Goal: Information Seeking & Learning: Compare options

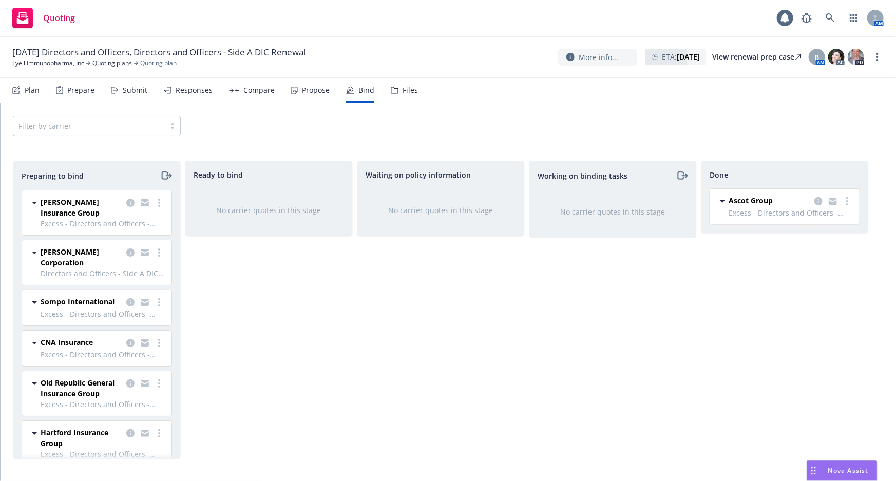
click at [190, 96] on div "Responses" at bounding box center [188, 90] width 49 height 25
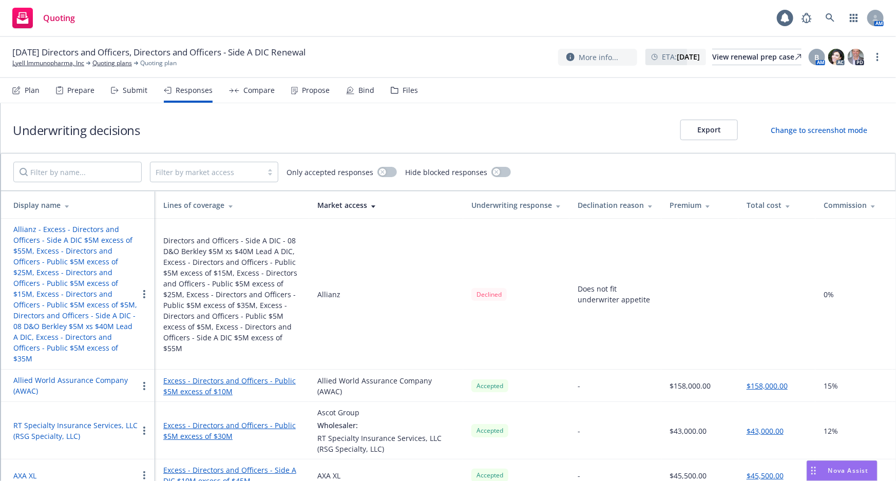
click at [184, 130] on div "Underwriting decisions Export Change to screenshot mode" at bounding box center [448, 128] width 895 height 50
click at [758, 202] on div "Total cost" at bounding box center [777, 205] width 61 height 11
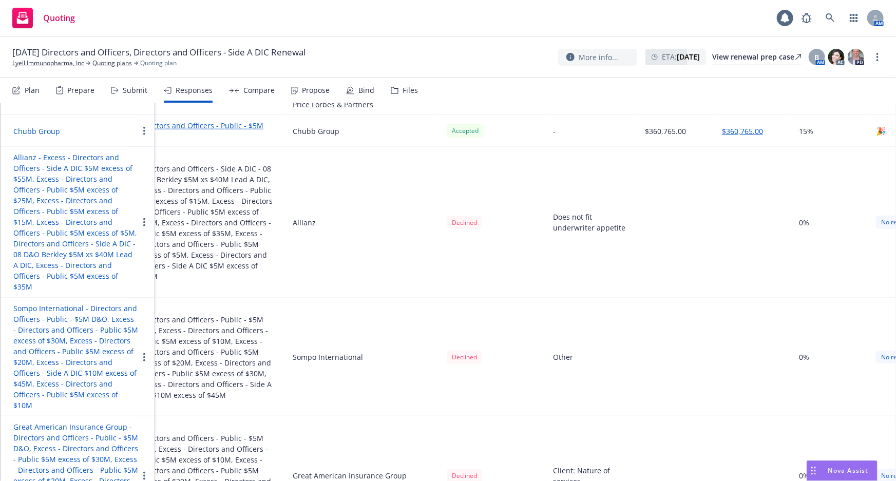
scroll to position [501, 0]
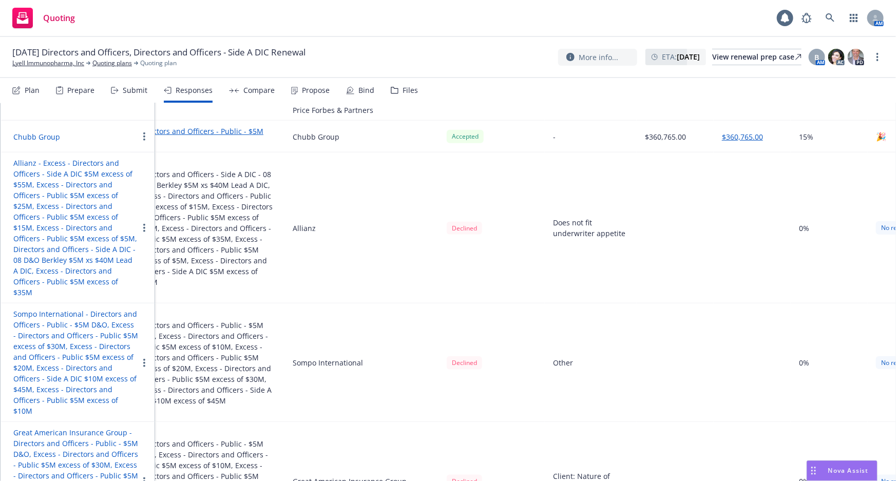
click at [46, 131] on button "Chubb Group" at bounding box center [36, 136] width 47 height 11
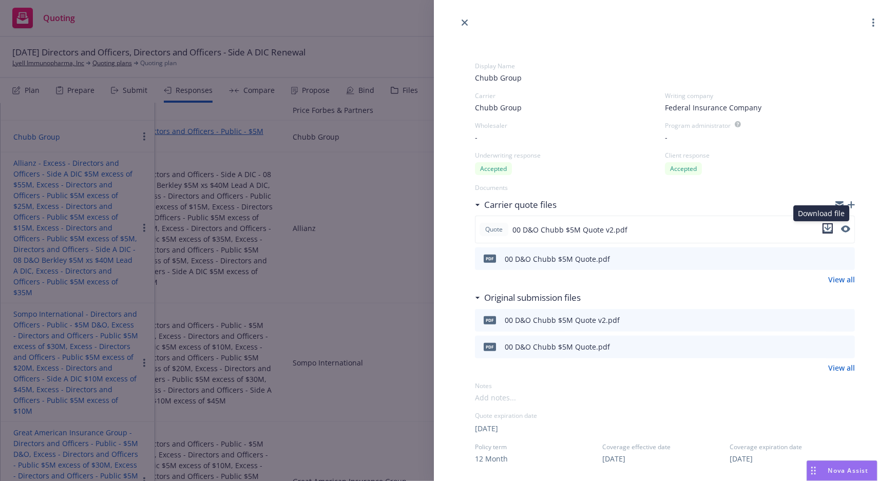
click at [825, 228] on icon "download file" at bounding box center [828, 227] width 7 height 6
click at [310, 168] on div "Display Name Chubb Group Carrier Chubb Group Writing company Federal Insurance …" at bounding box center [448, 240] width 896 height 481
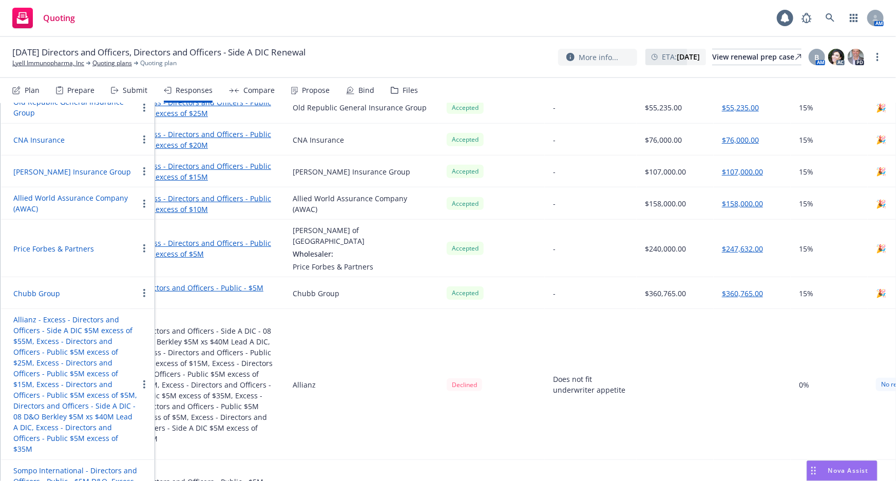
scroll to position [343, 0]
click at [45, 244] on button "Price Forbes & Partners" at bounding box center [53, 249] width 81 height 11
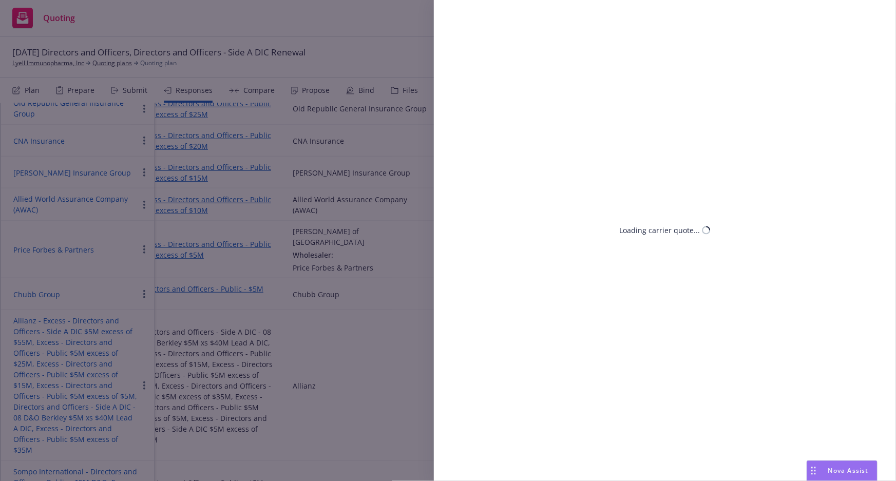
select select "CA"
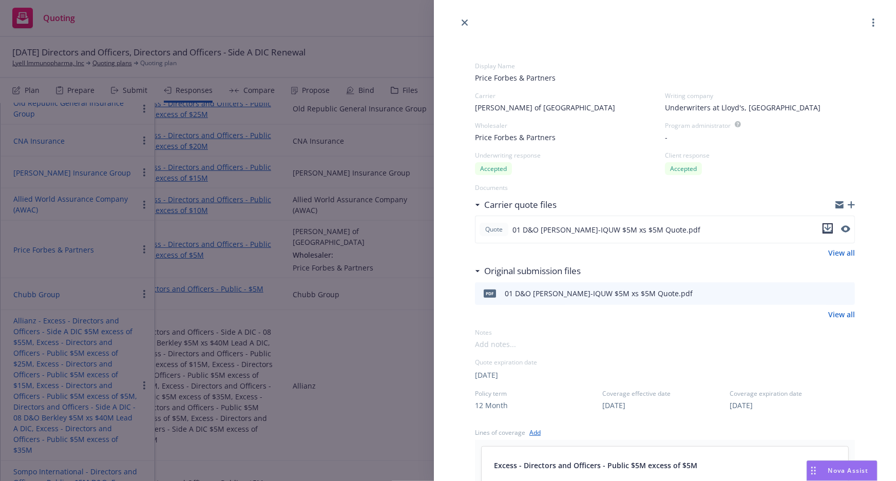
click at [824, 226] on icon "download file" at bounding box center [828, 228] width 8 height 8
click at [104, 187] on div "Display Name Price Forbes & Partners Carrier [PERSON_NAME] of London Writing co…" at bounding box center [448, 240] width 896 height 481
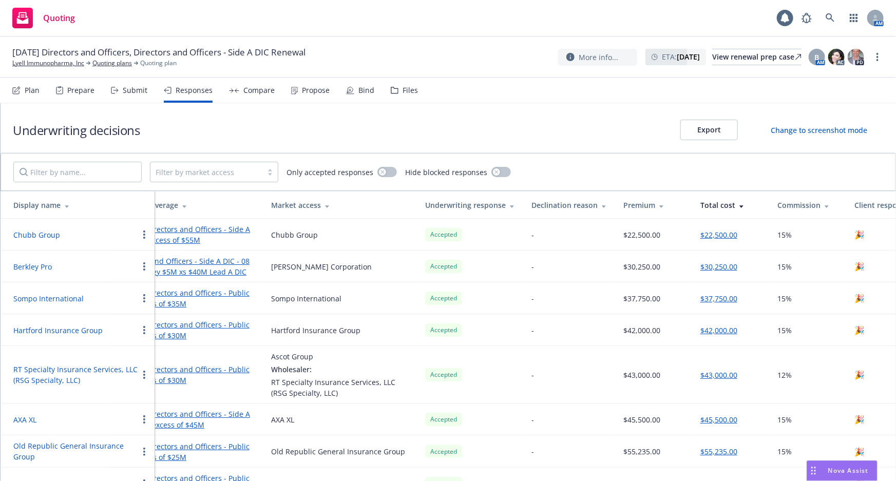
click at [49, 232] on button "Chubb Group" at bounding box center [36, 235] width 47 height 11
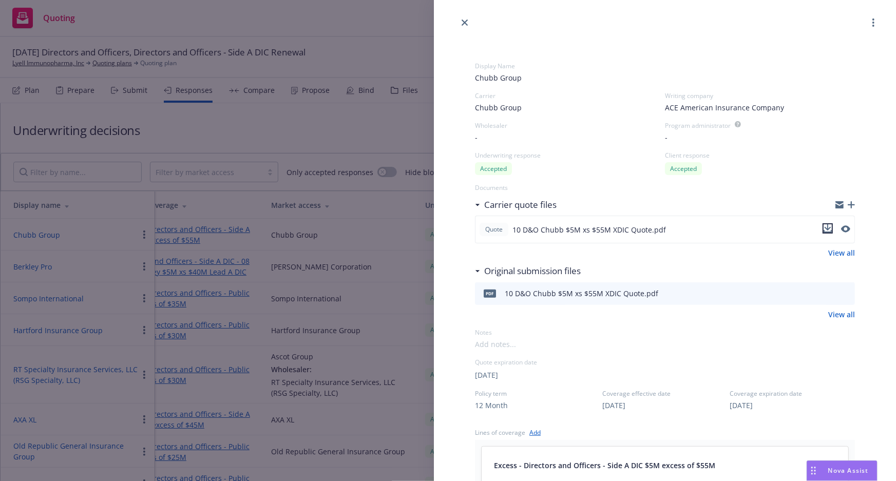
click at [825, 229] on icon "download file" at bounding box center [828, 227] width 7 height 6
click at [759, 463] on div "Excess - Directors and Officers - Side A DIC $5M excess of $55M" at bounding box center [665, 465] width 342 height 12
click at [782, 359] on div "Quote expiration date" at bounding box center [665, 362] width 380 height 9
click at [286, 119] on div "Display Name Chubb Group Carrier Chubb Group Writing company ACE American Insur…" at bounding box center [448, 240] width 896 height 481
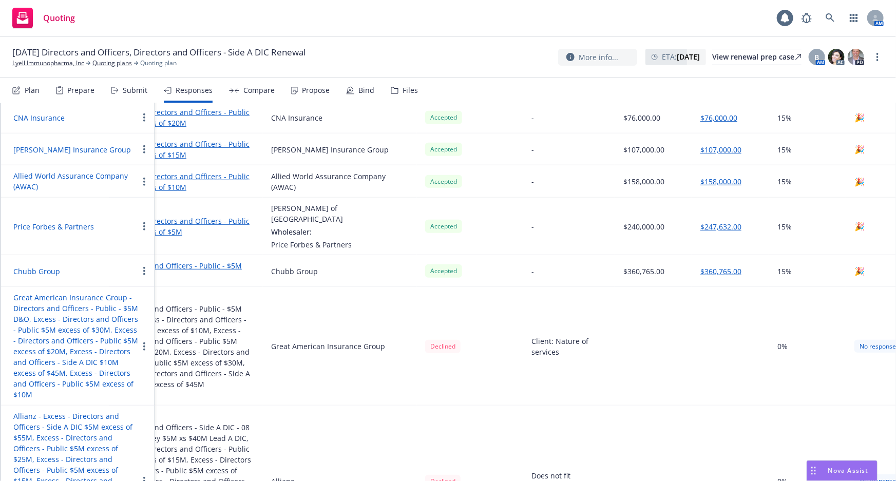
scroll to position [365, 0]
click at [66, 177] on button "Allied World Assurance Company (AWAC)" at bounding box center [75, 183] width 125 height 22
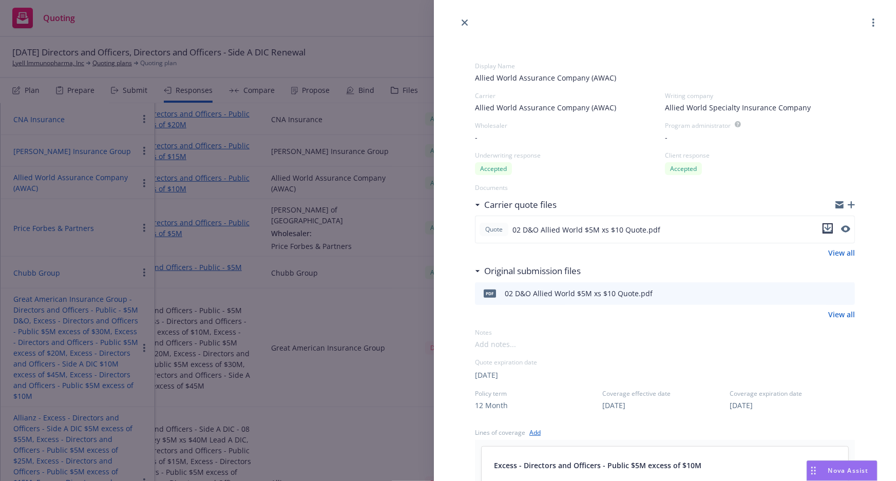
click at [825, 229] on icon "download file" at bounding box center [828, 227] width 7 height 6
click at [66, 176] on div "Display Name Allied World Assurance Company (AWAC) Carrier Allied World Assuran…" at bounding box center [448, 240] width 896 height 481
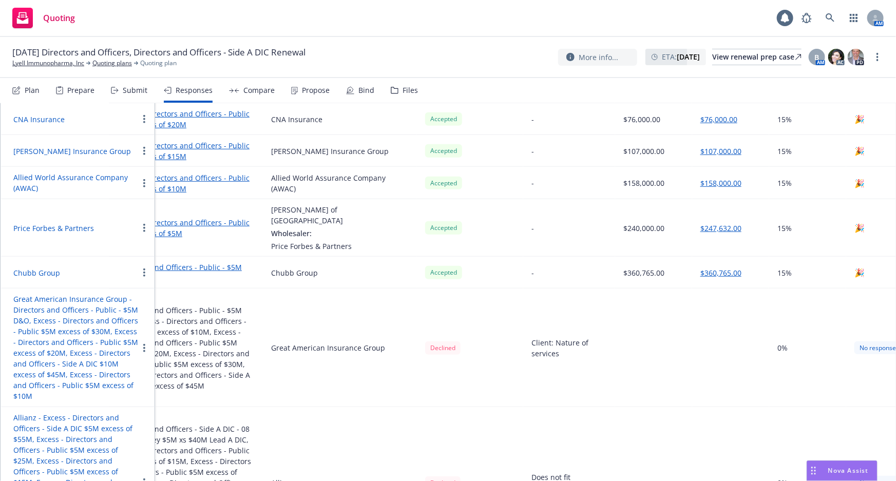
click at [81, 152] on button "[PERSON_NAME] Insurance Group" at bounding box center [72, 151] width 118 height 11
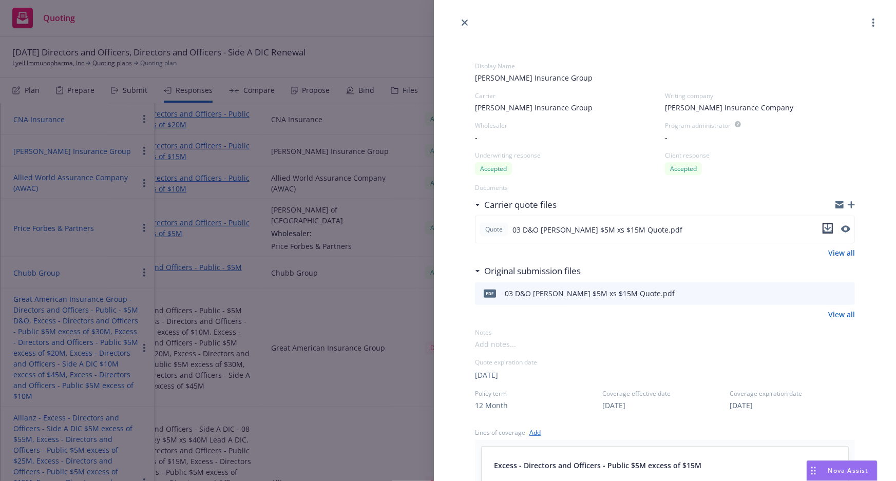
click at [825, 230] on icon "download file" at bounding box center [828, 227] width 7 height 6
click at [147, 231] on div "Display Name [PERSON_NAME] Insurance Group Carrier [PERSON_NAME] Insurance Grou…" at bounding box center [448, 240] width 896 height 481
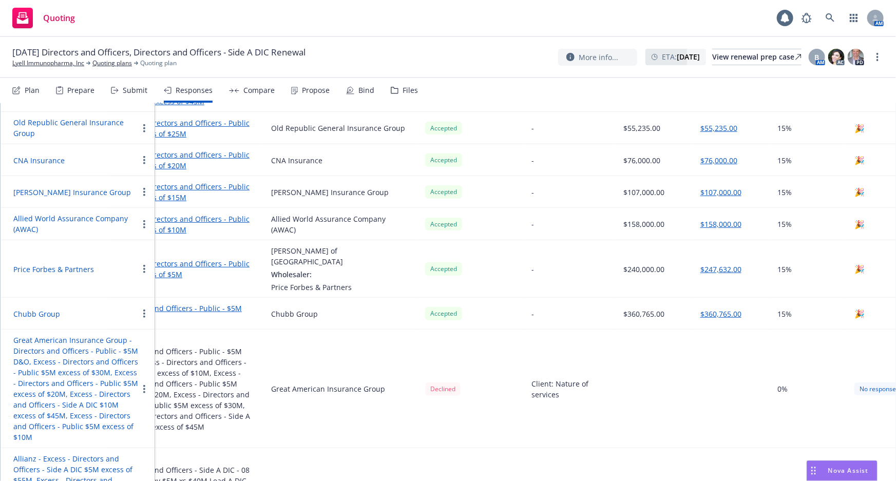
scroll to position [316, 0]
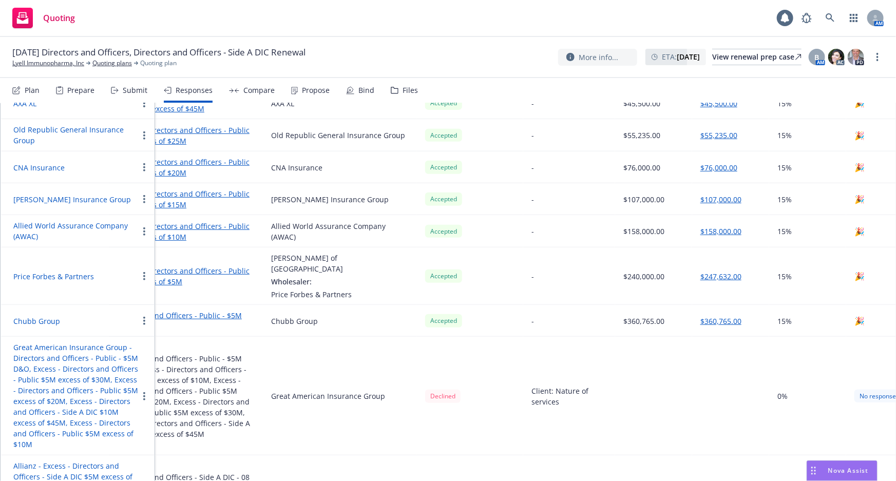
click at [58, 166] on button "CNA Insurance" at bounding box center [38, 167] width 51 height 11
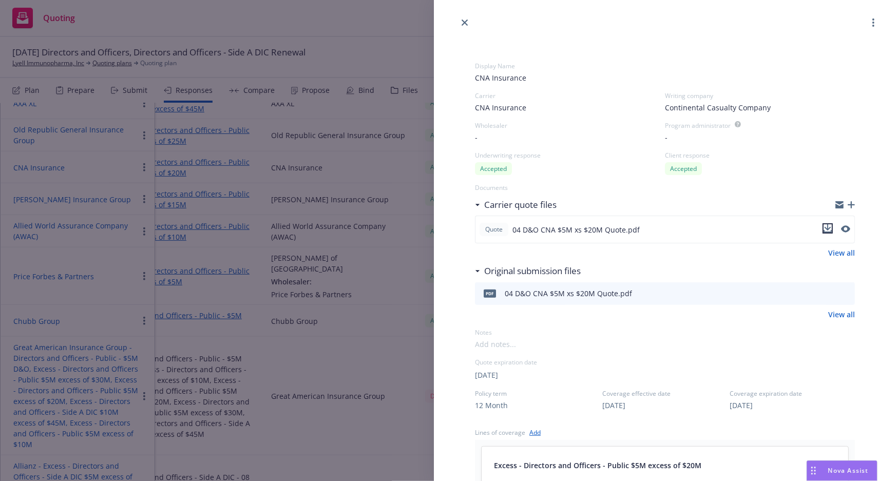
click at [824, 231] on icon "download file" at bounding box center [828, 228] width 8 height 8
click at [107, 190] on div "Display Name CNA Insurance Carrier CNA Insurance Writing company Continental Ca…" at bounding box center [448, 240] width 896 height 481
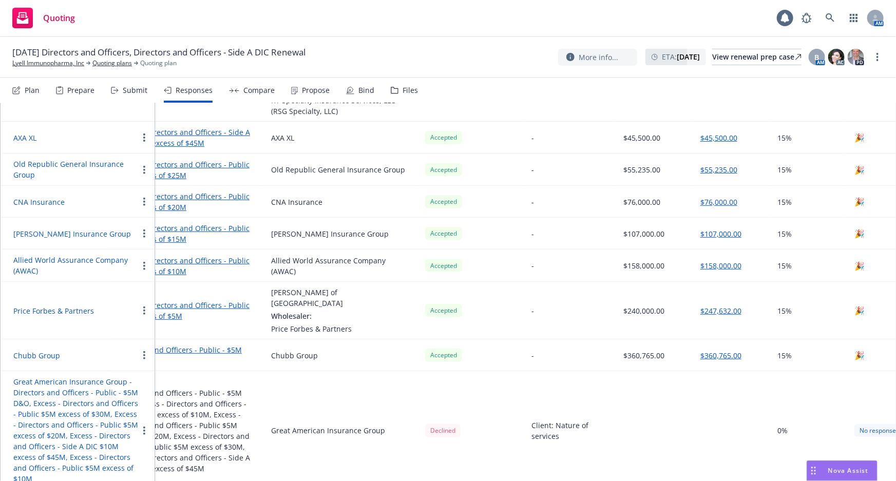
scroll to position [266, 0]
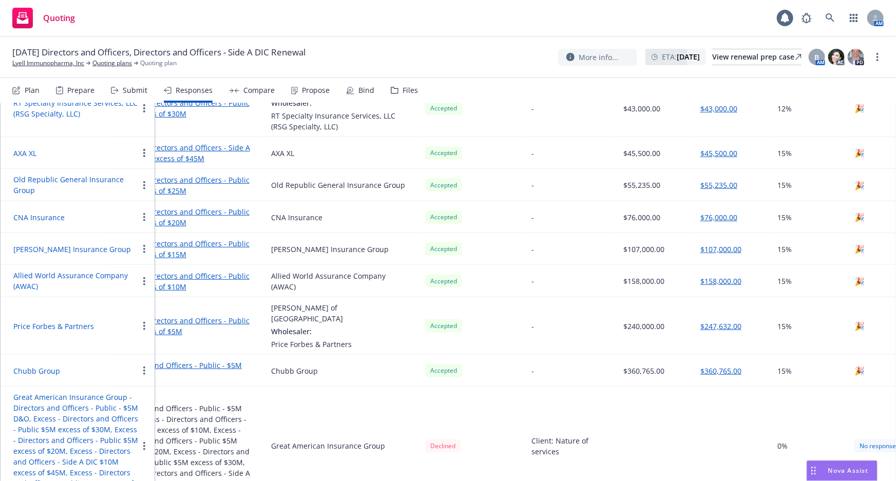
click at [108, 181] on button "Old Republic General Insurance Group" at bounding box center [75, 185] width 125 height 22
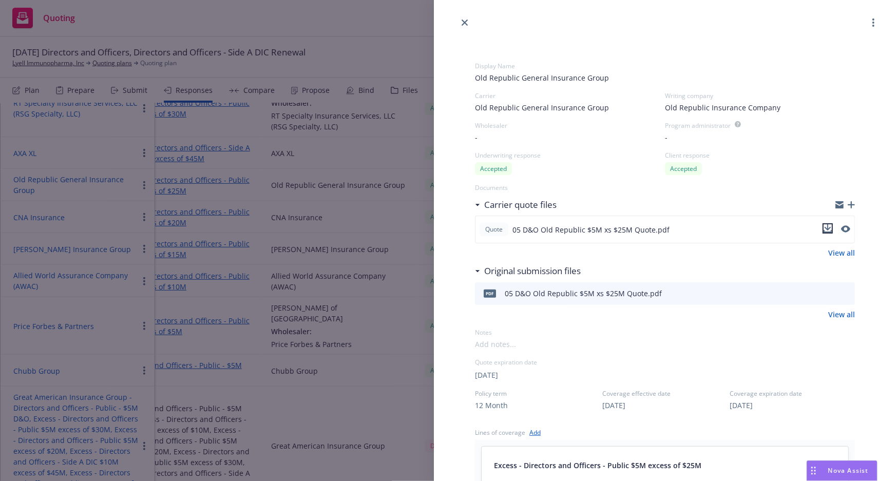
click at [825, 230] on icon "download file" at bounding box center [828, 227] width 7 height 6
click at [78, 186] on div "Display Name Old Republic General Insurance Group Carrier Old Republic General …" at bounding box center [448, 240] width 896 height 481
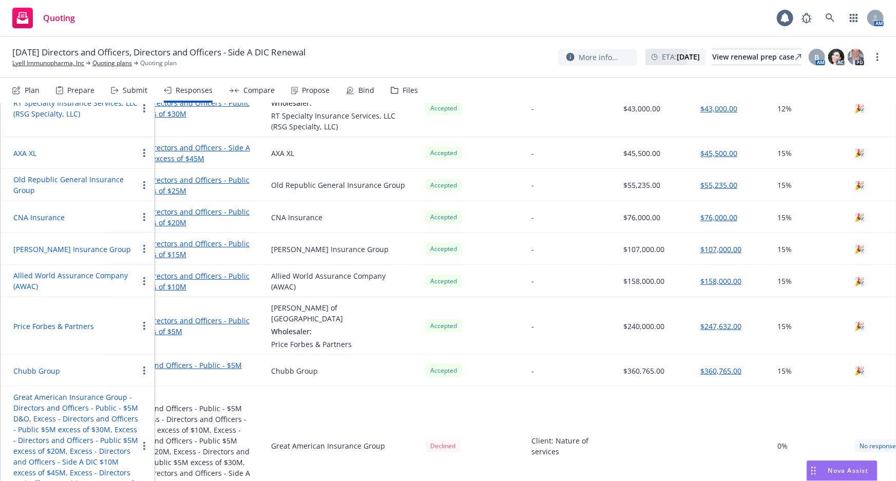
click at [22, 153] on button "AXA XL" at bounding box center [24, 153] width 23 height 11
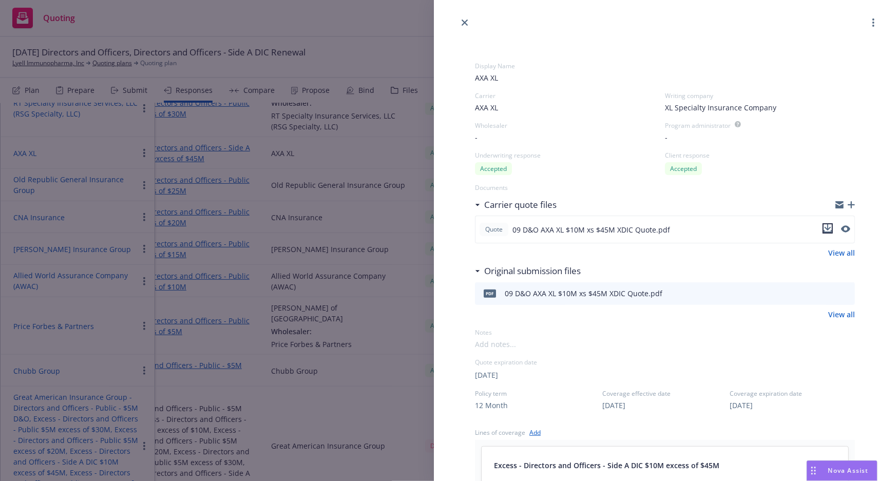
click at [824, 231] on icon "download file" at bounding box center [828, 228] width 8 height 8
click at [108, 153] on div "Display Name AXA XL Carrier AXA XL Writing company XL Specialty Insurance Compa…" at bounding box center [448, 240] width 896 height 481
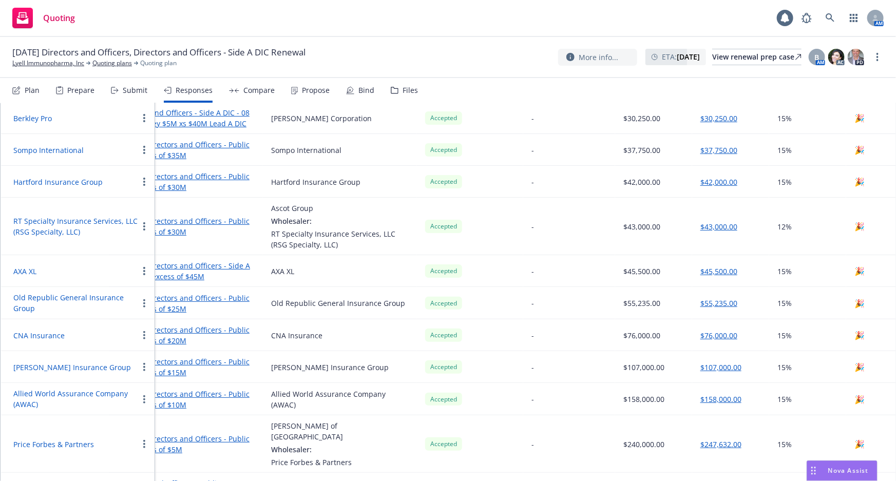
scroll to position [147, 0]
click at [83, 180] on button "Hartford Insurance Group" at bounding box center [57, 183] width 89 height 11
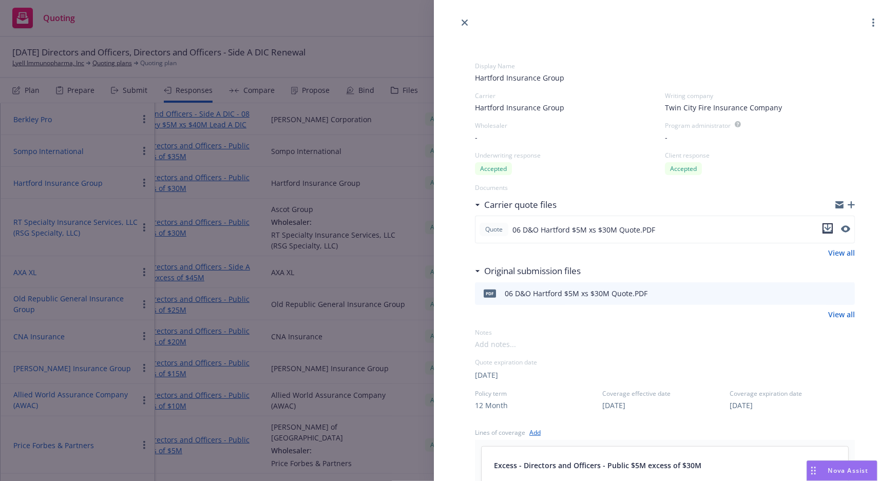
click at [825, 229] on icon "download file" at bounding box center [828, 227] width 7 height 6
click at [119, 158] on div "Display Name Hartford Insurance Group Carrier Hartford Insurance Group Writing …" at bounding box center [448, 240] width 896 height 481
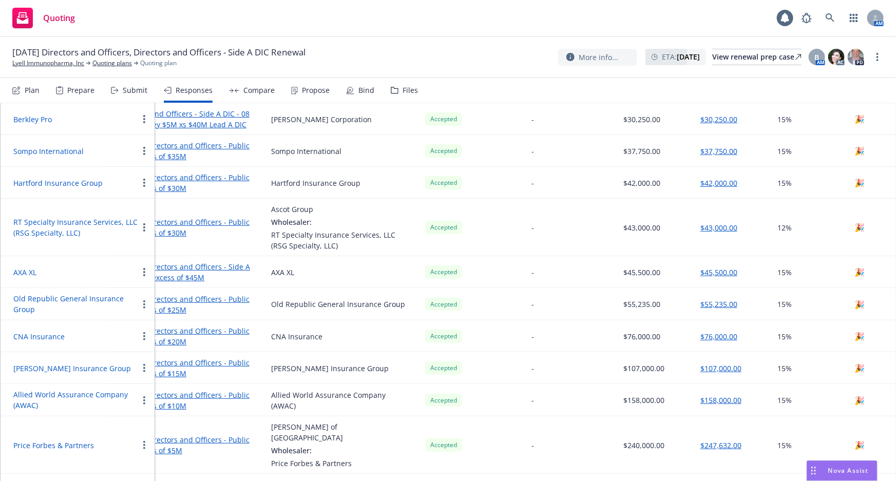
click at [67, 146] on button "Sompo International" at bounding box center [48, 151] width 70 height 11
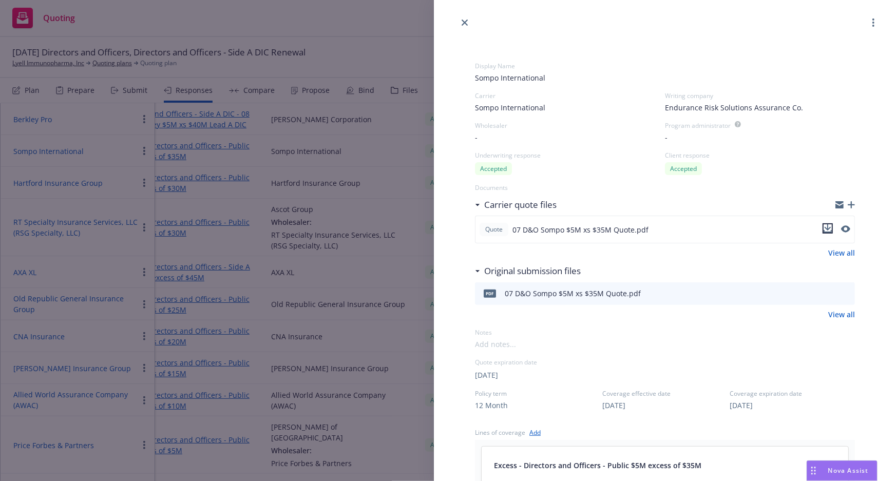
click at [825, 230] on icon "download file" at bounding box center [828, 227] width 7 height 6
click at [114, 164] on div "Display Name Sompo International Carrier Sompo International Writing company En…" at bounding box center [448, 240] width 896 height 481
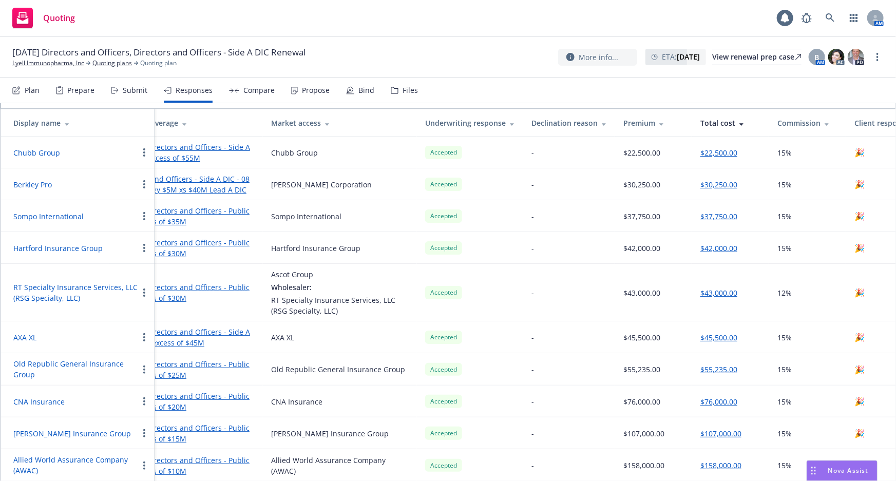
scroll to position [82, 0]
click at [40, 189] on button "Berkley Pro" at bounding box center [32, 184] width 39 height 11
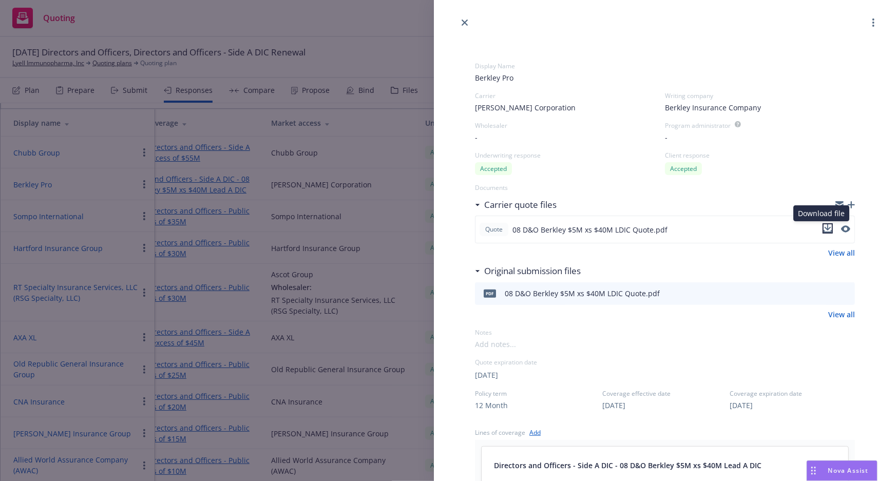
click at [825, 230] on icon "download file" at bounding box center [828, 227] width 7 height 6
click at [873, 286] on div "Display Name Berkley Pro Carrier [PERSON_NAME] Corporation Writing company Berk…" at bounding box center [665, 435] width 462 height 813
click at [840, 97] on div "Writing company" at bounding box center [760, 95] width 190 height 9
